Goal: Information Seeking & Learning: Learn about a topic

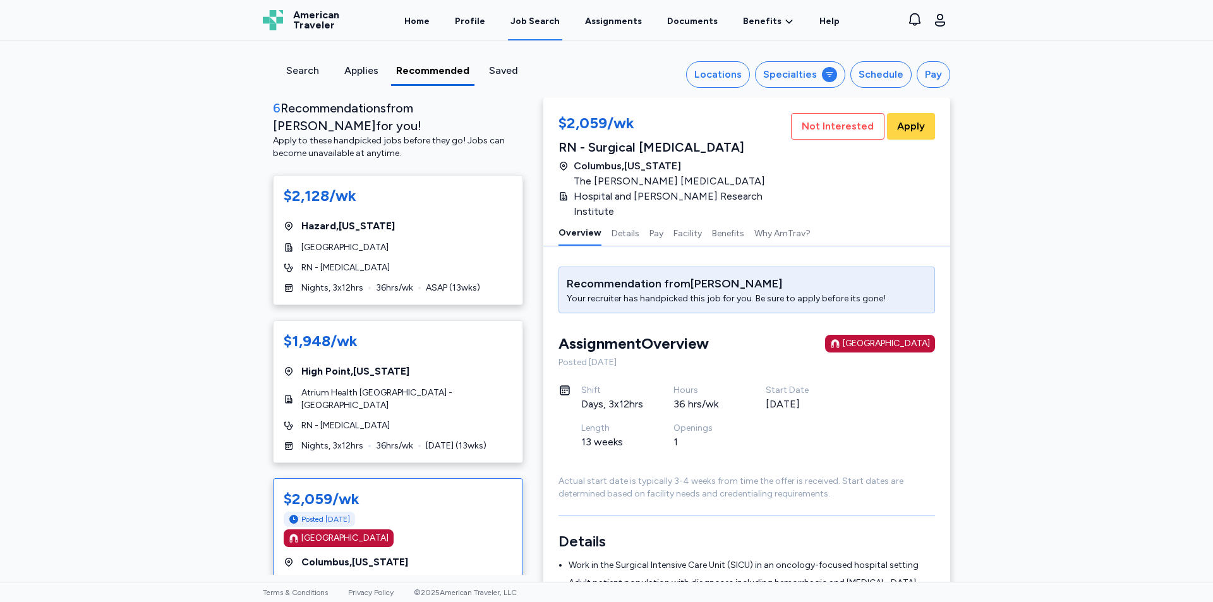
click at [253, 182] on div "6 Recommendation s from [PERSON_NAME] for you! Apply to these handpicked jobs b…" at bounding box center [398, 337] width 291 height 476
click at [720, 78] on div "Locations" at bounding box center [717, 74] width 47 height 15
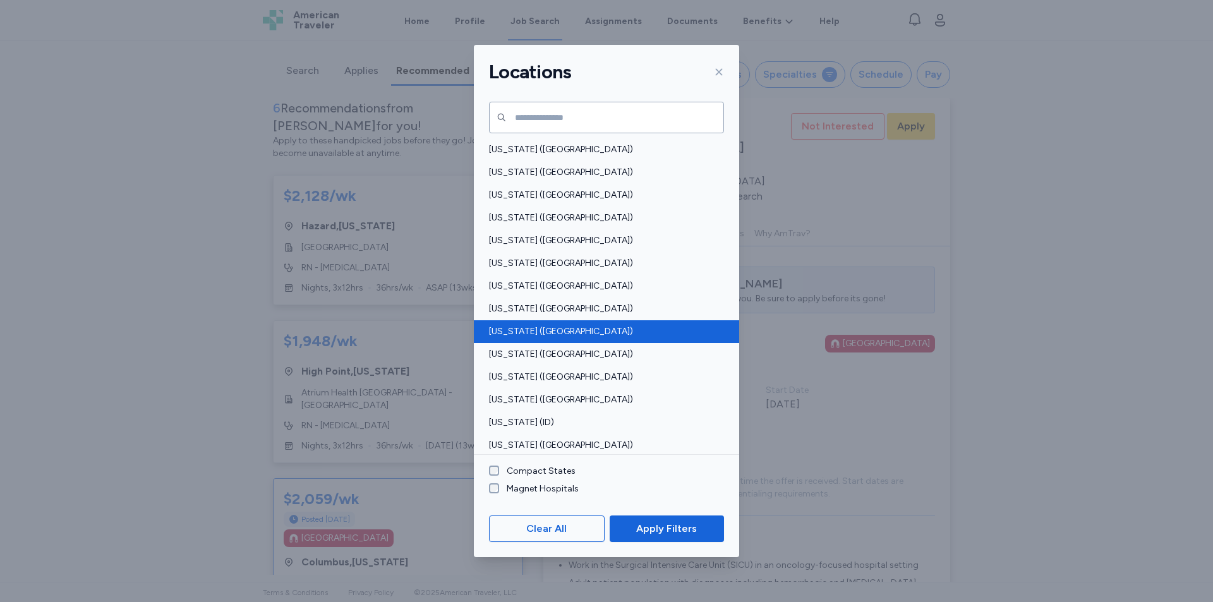
click at [513, 329] on span "[US_STATE] ([GEOGRAPHIC_DATA])" at bounding box center [602, 331] width 227 height 13
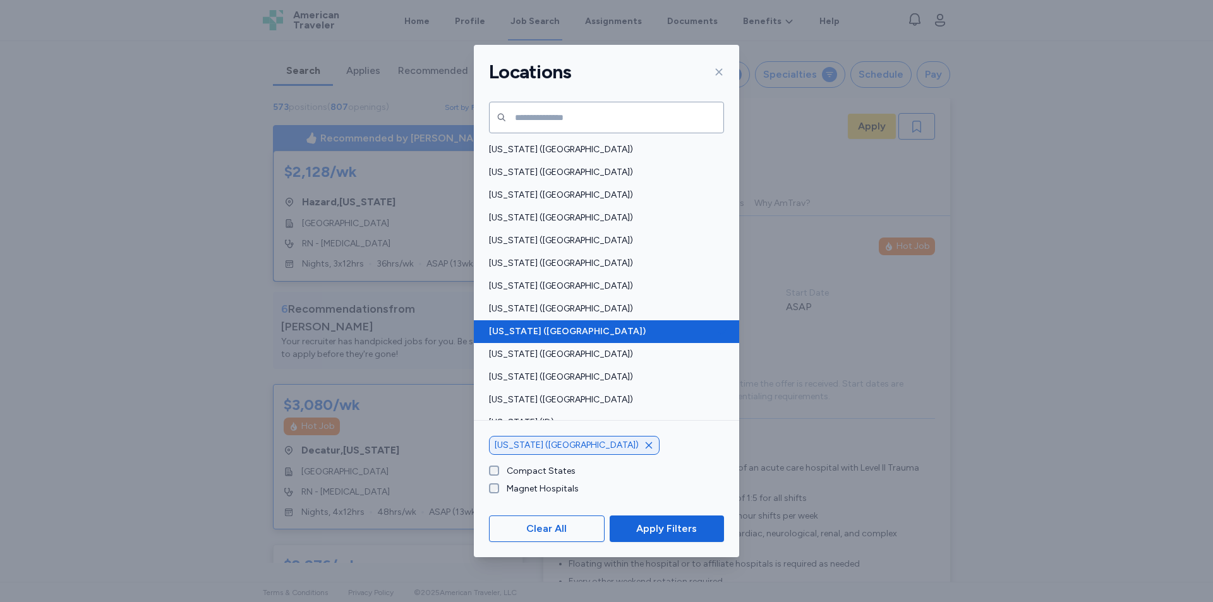
scroll to position [119, 0]
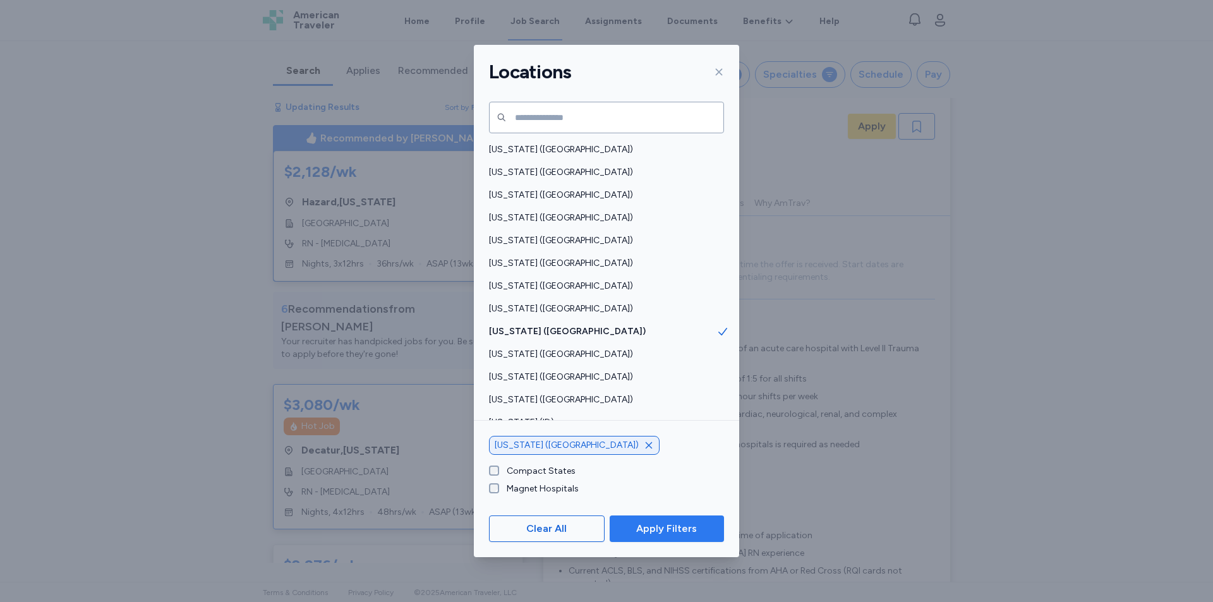
click at [649, 523] on span "Apply Filters" at bounding box center [666, 528] width 61 height 15
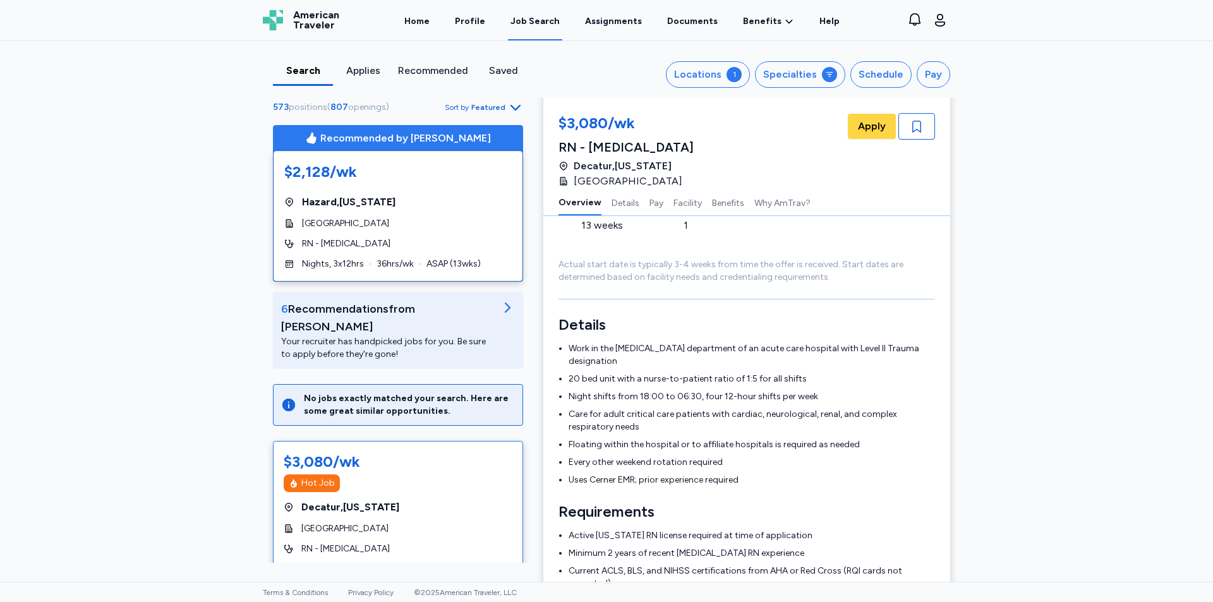
click at [225, 241] on div "Search Applies Recommended Saved Locations 1 Specialties Schedule Pay 573 posit…" at bounding box center [606, 311] width 1213 height 541
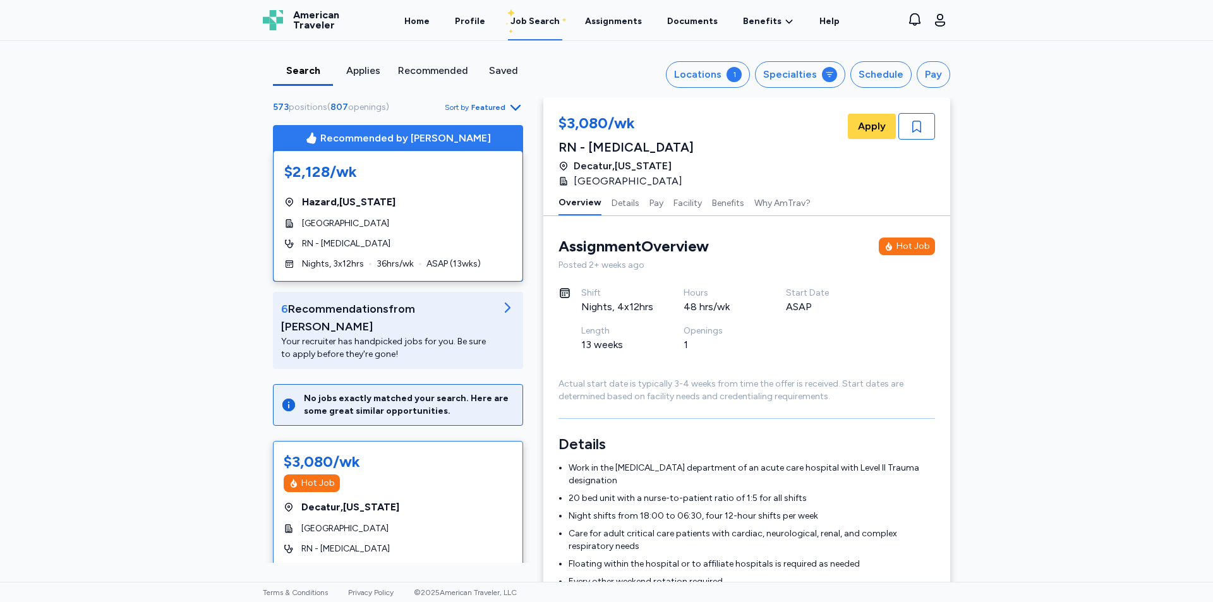
click at [245, 132] on div "Search Applies Recommended Saved Locations 1 Specialties Schedule Pay 573 posit…" at bounding box center [606, 311] width 1213 height 541
click at [701, 82] on div "Locations" at bounding box center [697, 74] width 47 height 15
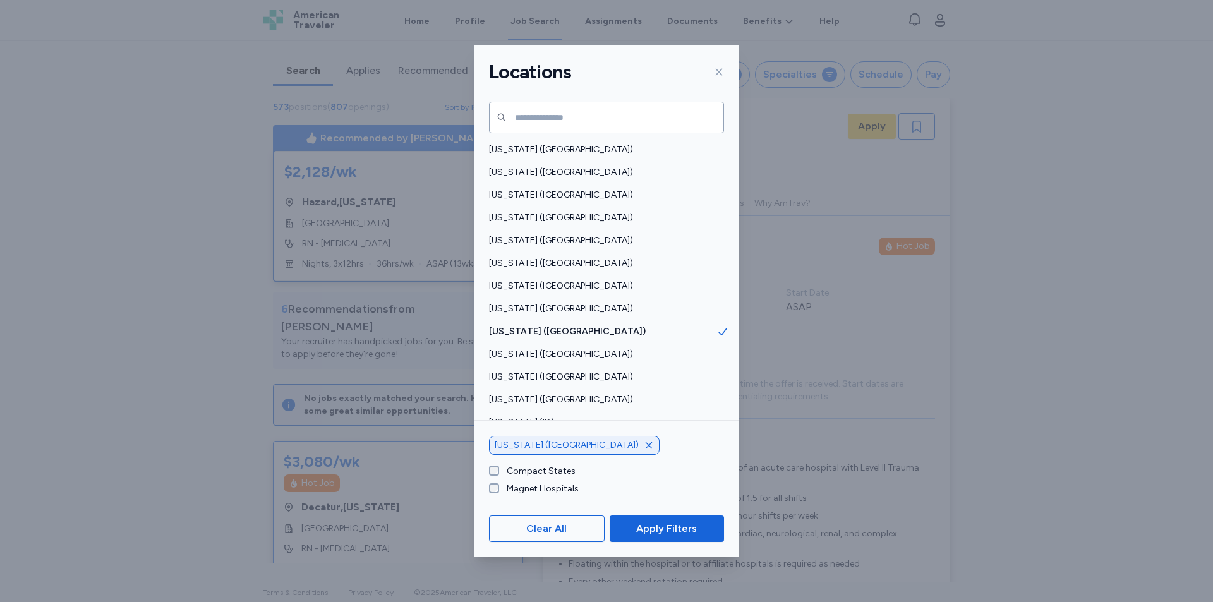
click at [646, 445] on icon "button" at bounding box center [649, 445] width 6 height 6
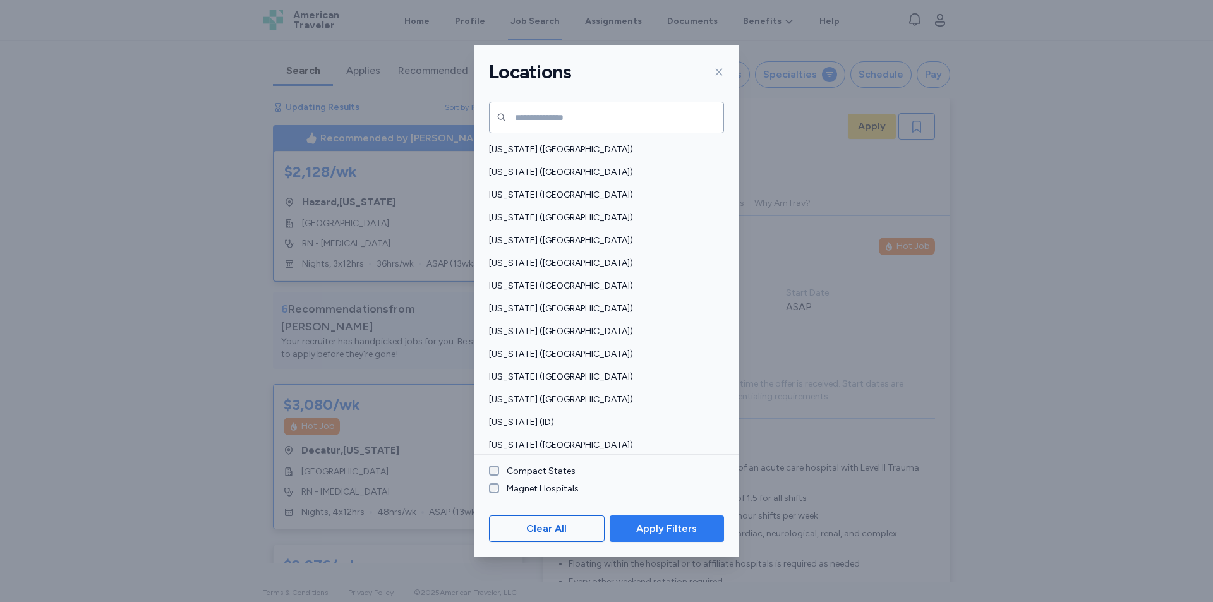
click at [666, 533] on span "Apply Filters" at bounding box center [666, 528] width 61 height 15
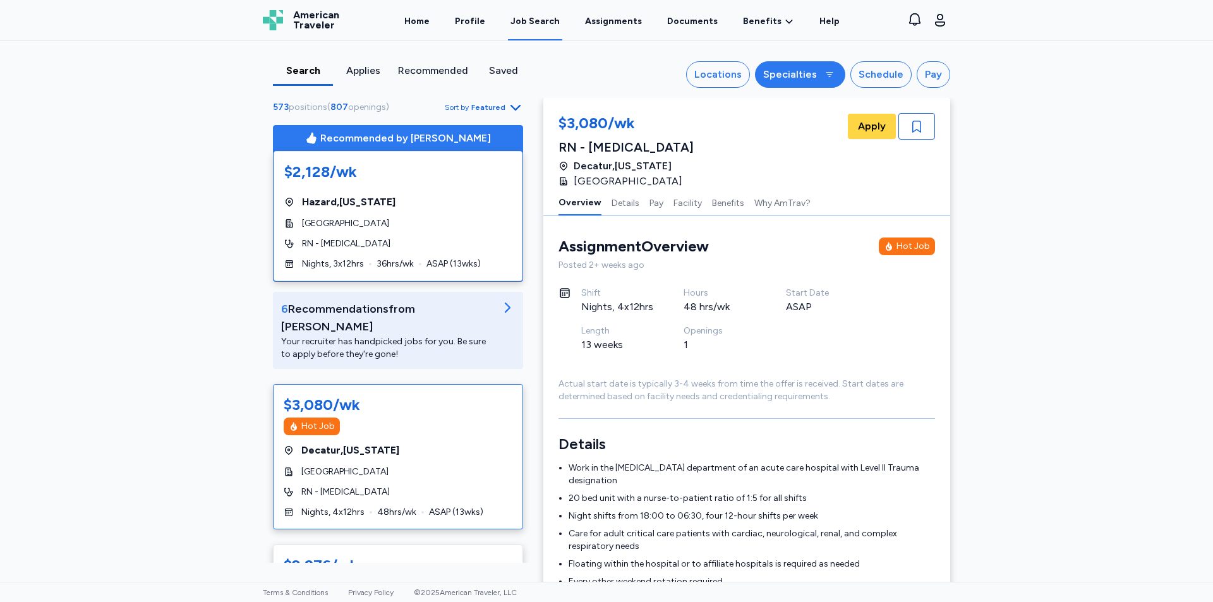
click at [795, 71] on div "Specialties" at bounding box center [790, 74] width 54 height 15
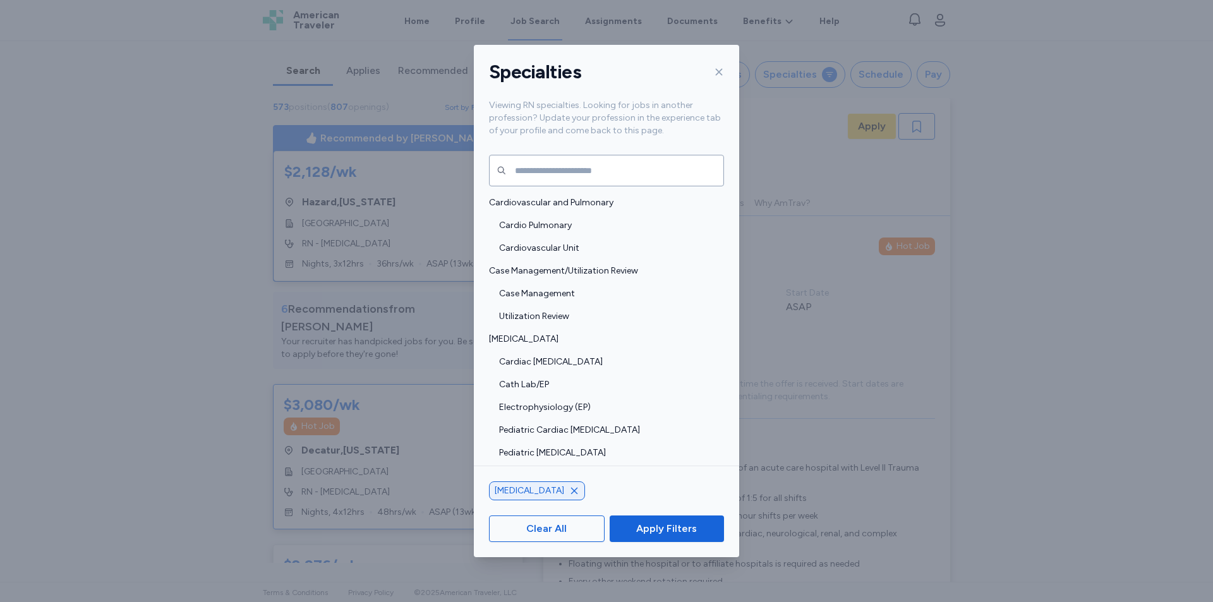
click at [718, 72] on icon at bounding box center [719, 72] width 7 height 7
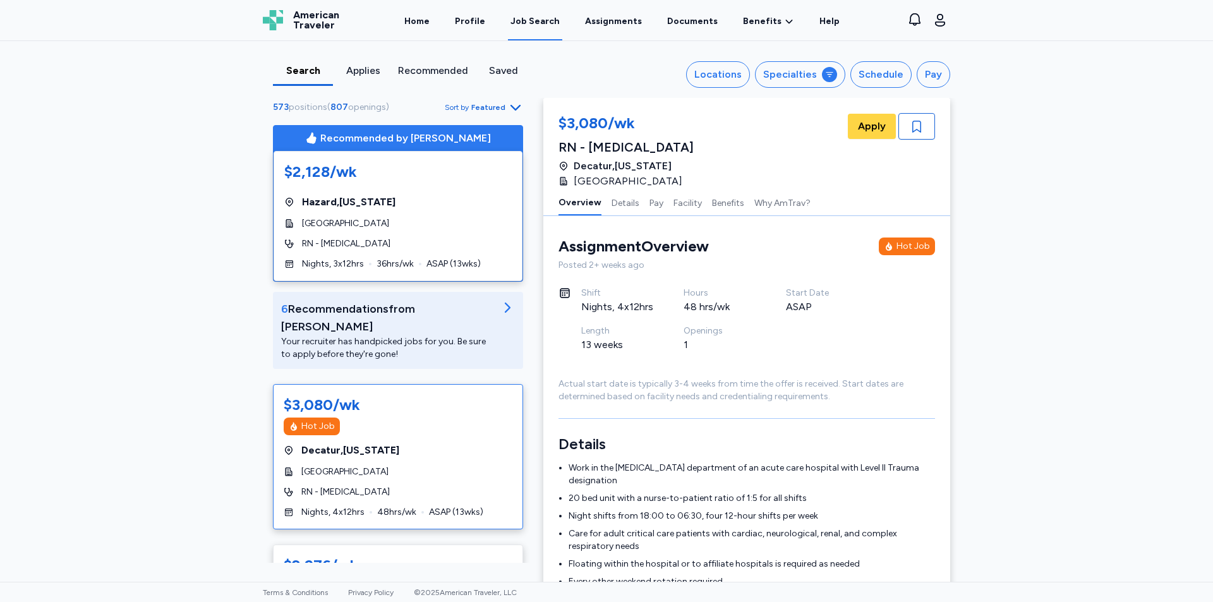
click at [1024, 138] on div "Search Applies Recommended Saved Locations Specialties Schedule Pay 573 positio…" at bounding box center [606, 311] width 1213 height 541
click at [871, 74] on div "Schedule" at bounding box center [881, 74] width 45 height 15
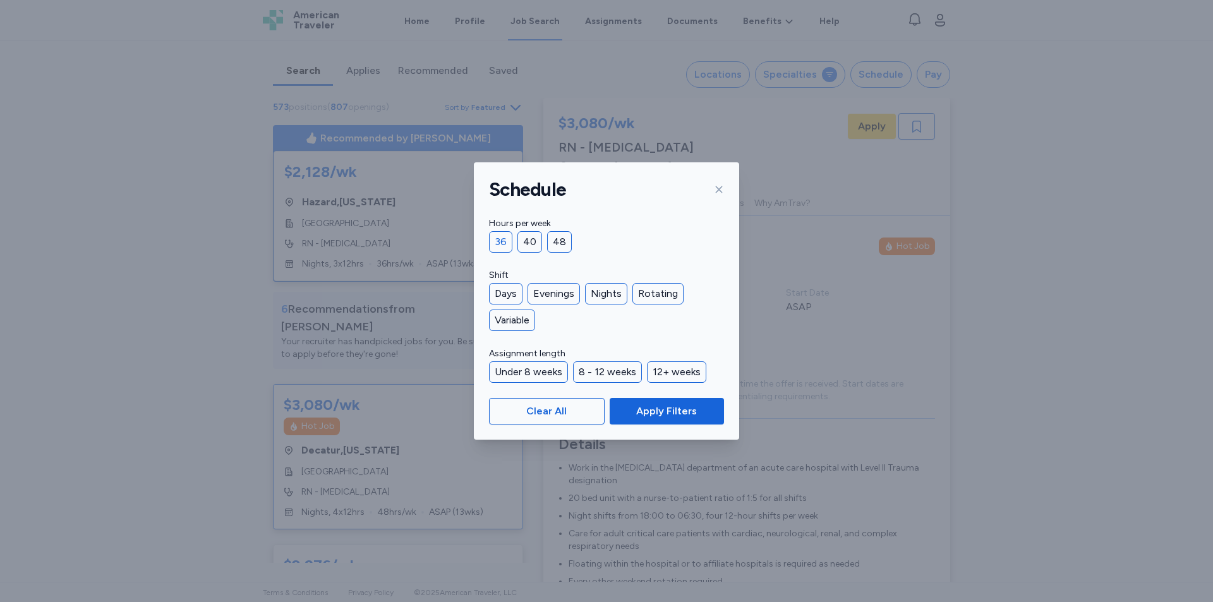
click at [497, 239] on div "36" at bounding box center [500, 241] width 23 height 21
click at [611, 296] on div "Nights" at bounding box center [606, 293] width 42 height 21
click at [599, 373] on div "8 - 12 weeks" at bounding box center [607, 371] width 69 height 21
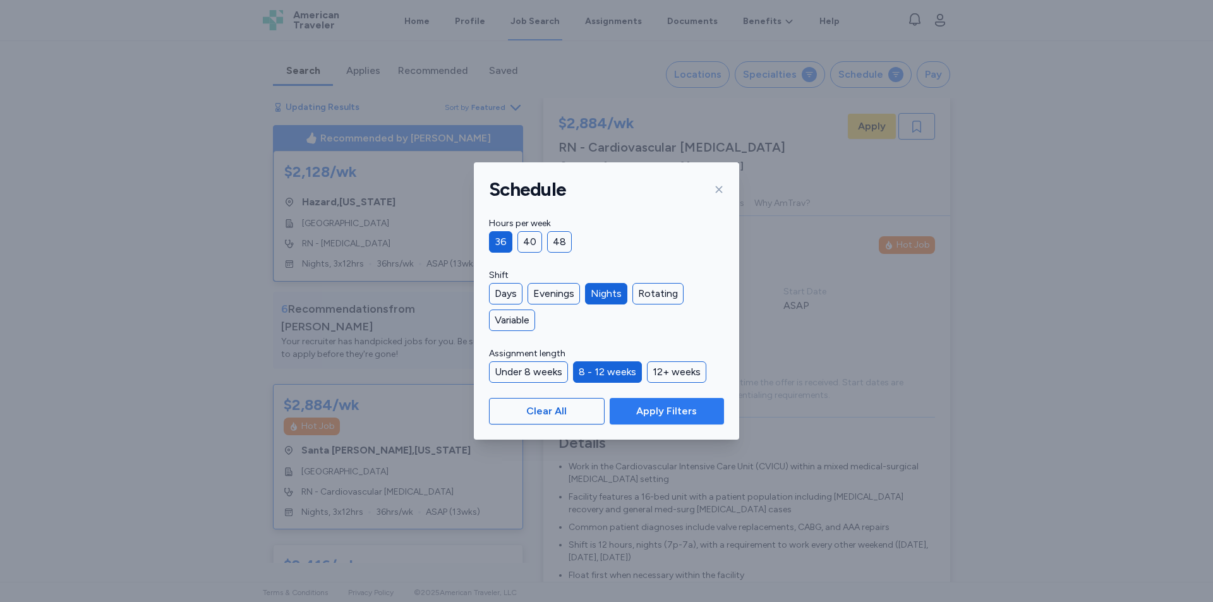
click at [634, 413] on span "Apply Filters" at bounding box center [667, 411] width 94 height 15
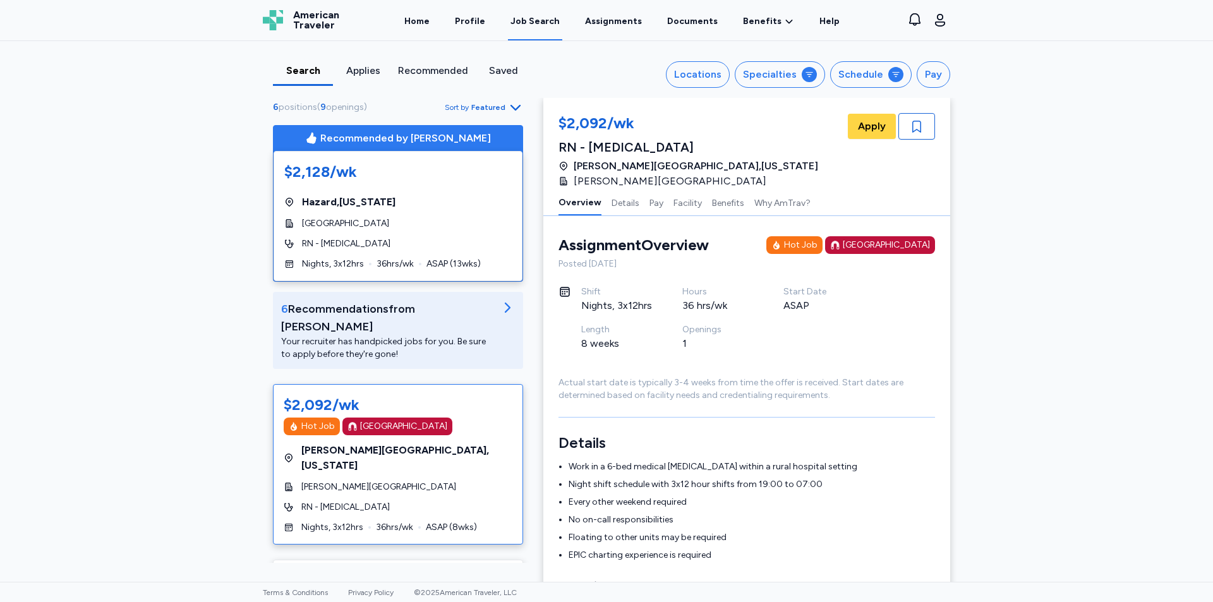
click at [178, 232] on div "Search Applies Recommended Saved Locations Specialties Schedule Pay 6 positions…" at bounding box center [606, 311] width 1213 height 541
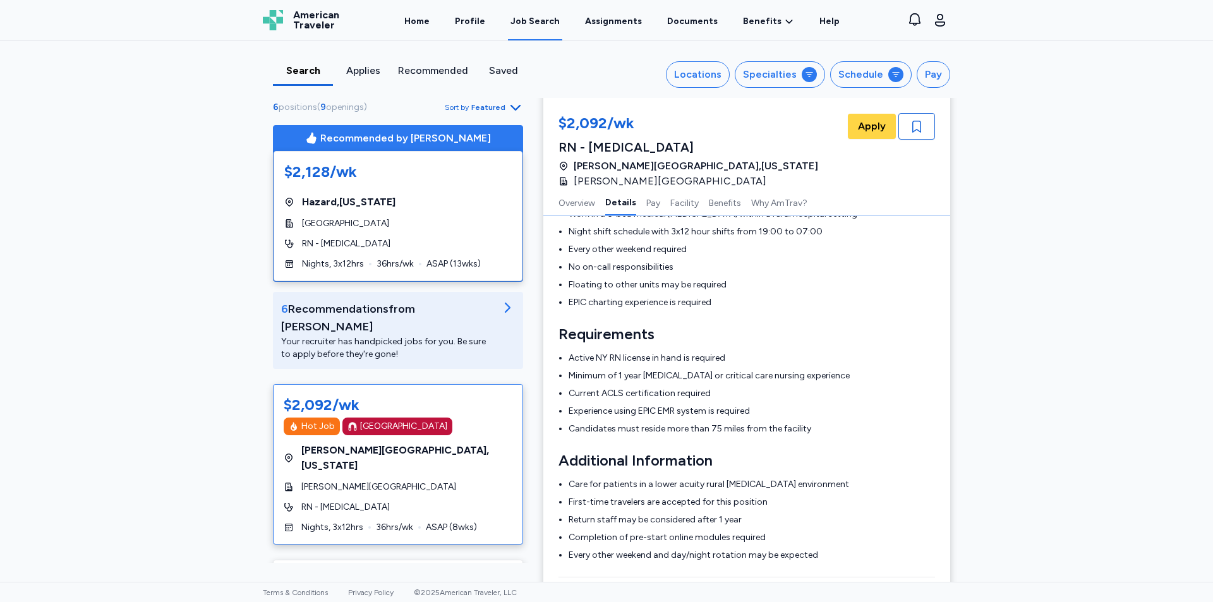
scroll to position [317, 0]
